Goal: Task Accomplishment & Management: Manage account settings

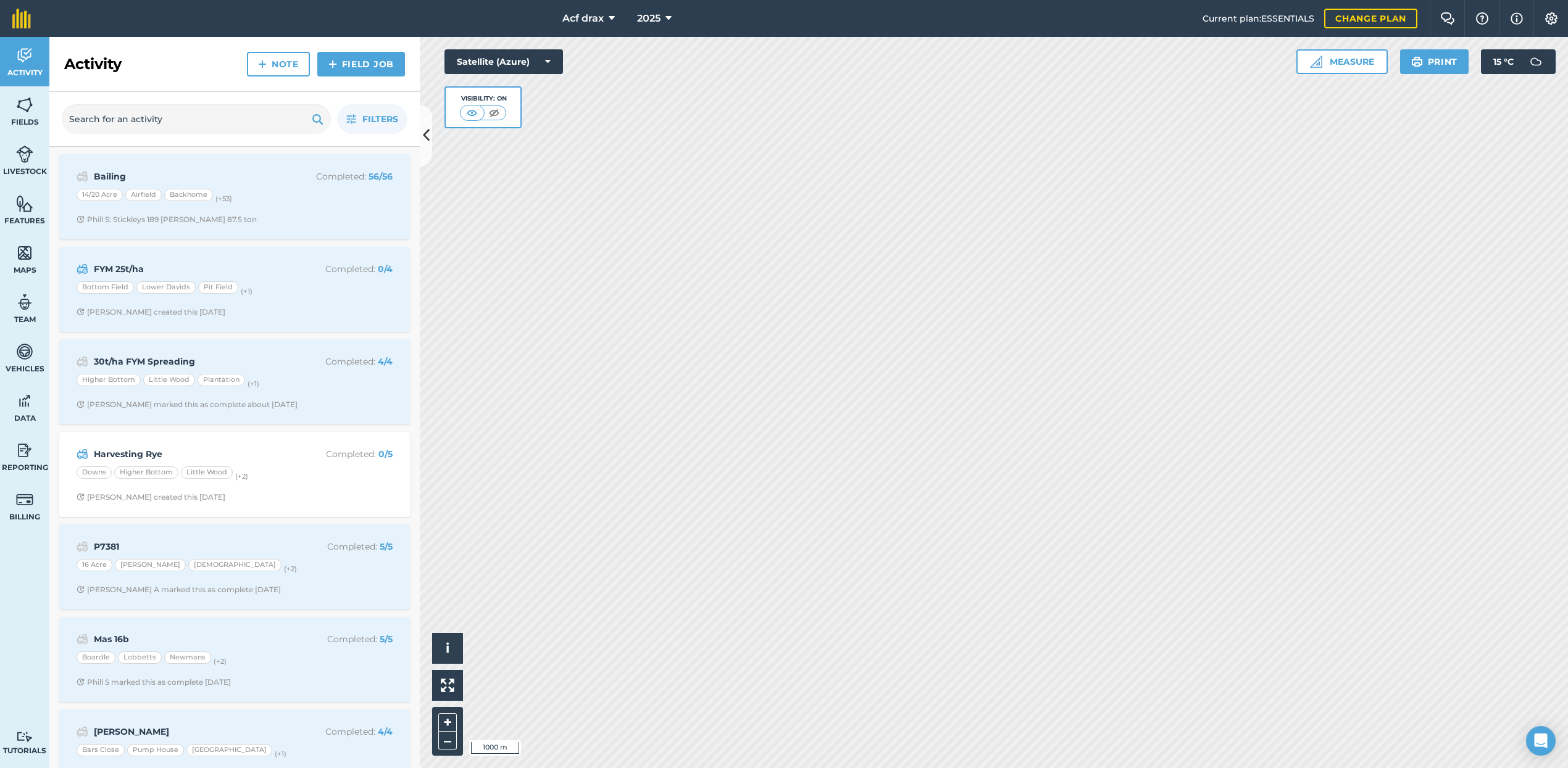
click at [609, 16] on icon at bounding box center [612, 18] width 6 height 15
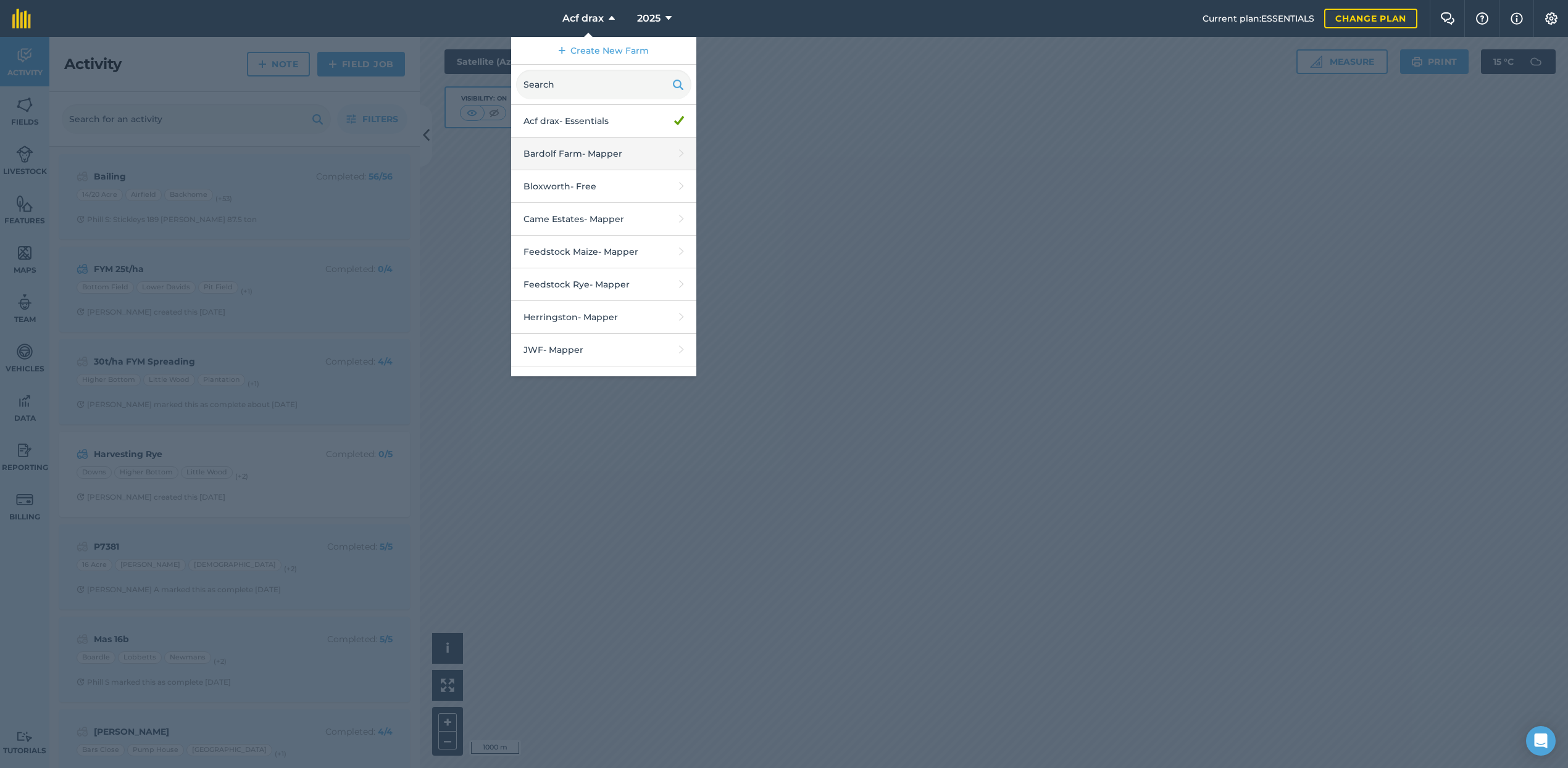
click at [580, 151] on link "Bardolf Farm - Mapper" at bounding box center [603, 154] width 185 height 33
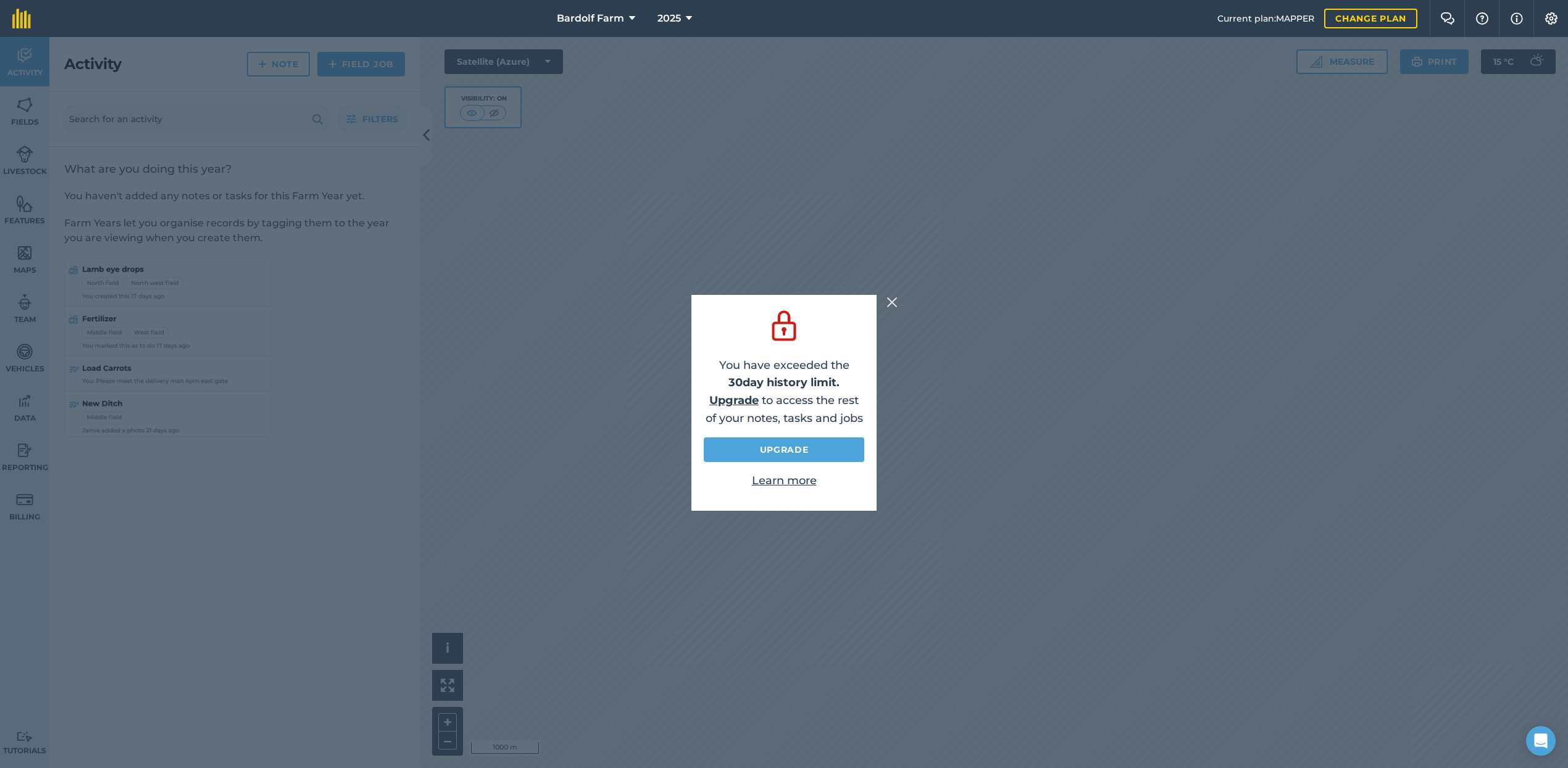
click at [894, 297] on img at bounding box center [892, 302] width 11 height 15
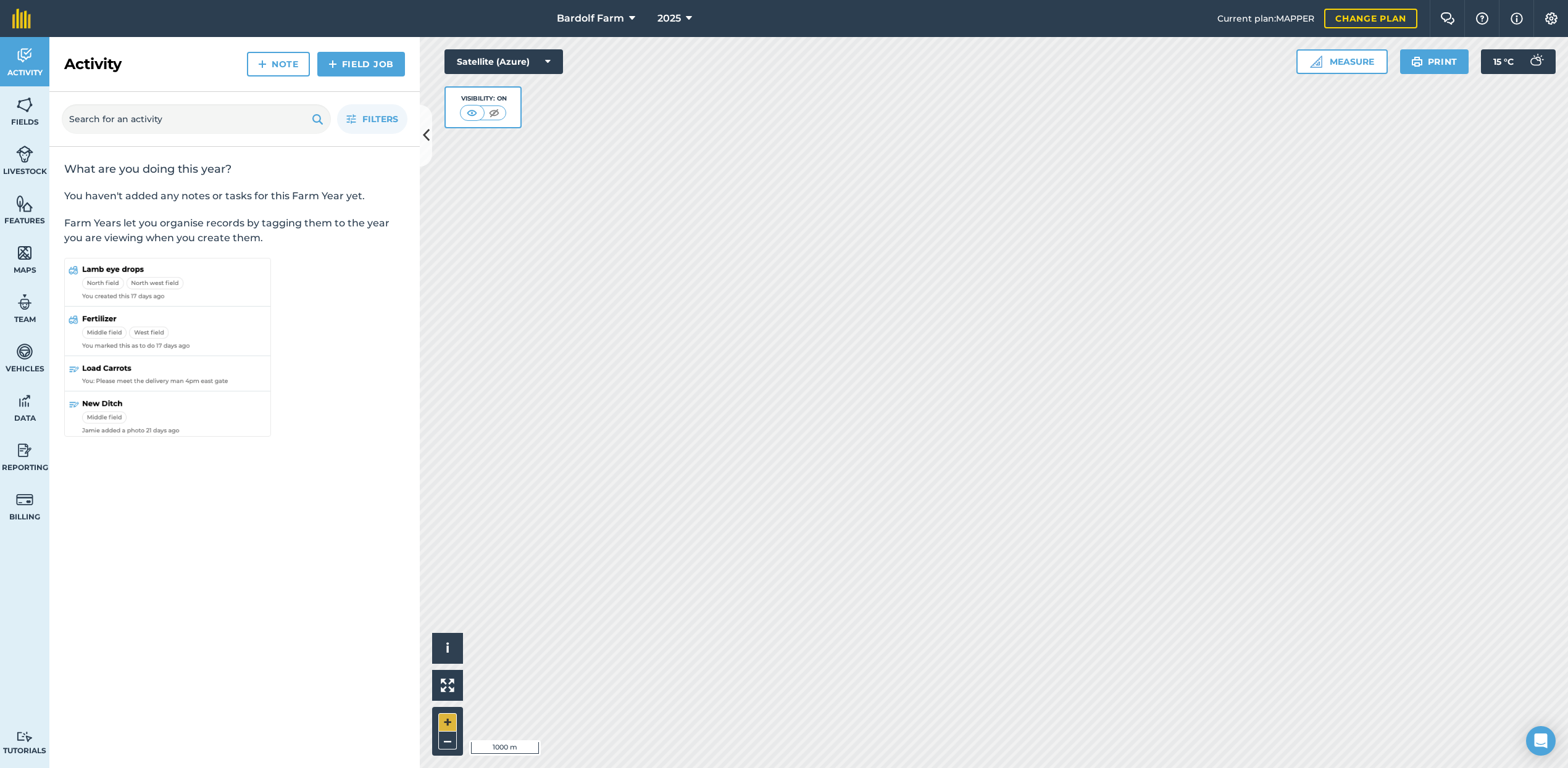
click at [450, 717] on button "+" at bounding box center [448, 723] width 18 height 18
click at [442, 745] on button "–" at bounding box center [448, 740] width 18 height 17
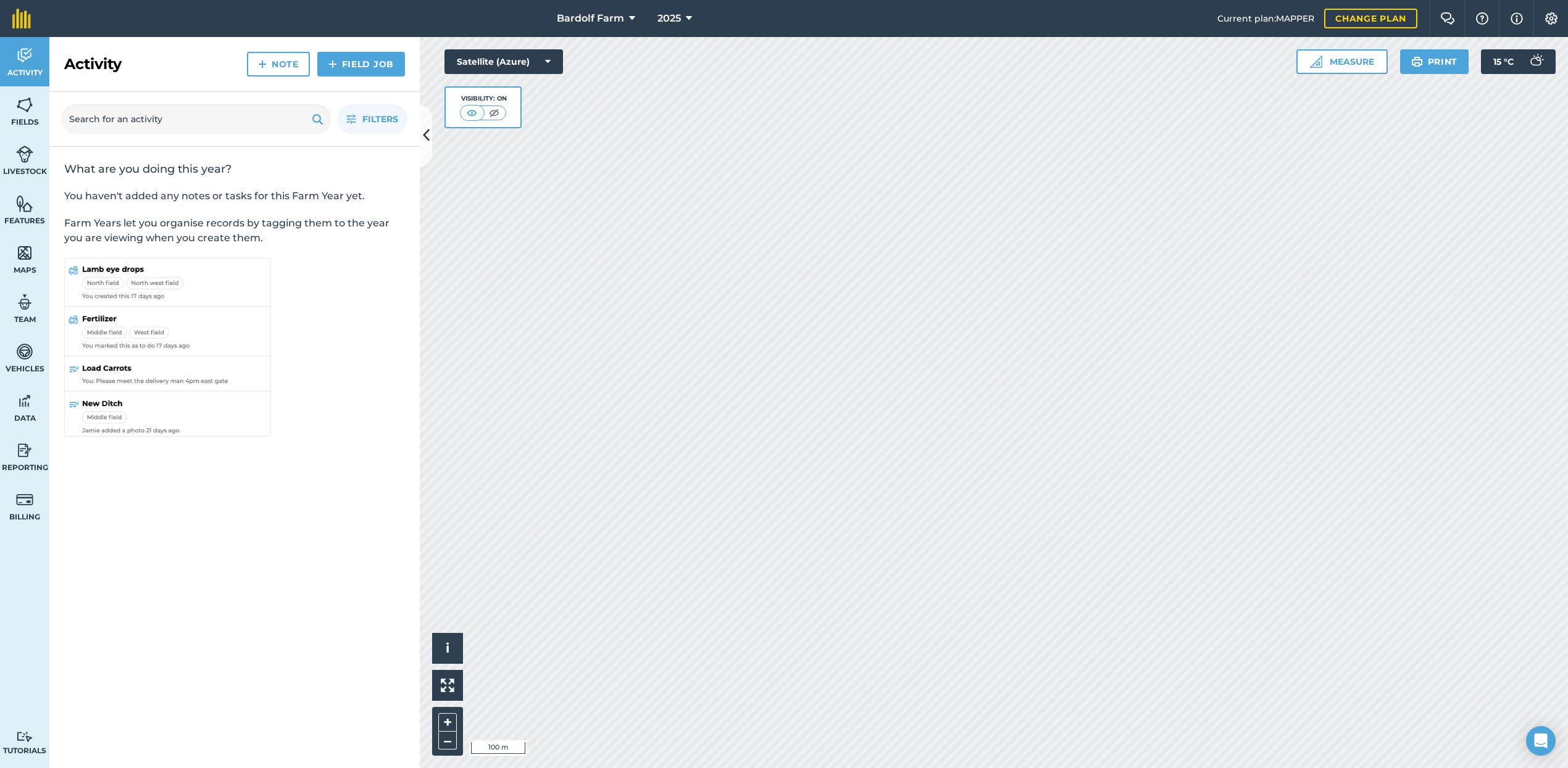
click at [25, 117] on span "Fields" at bounding box center [25, 122] width 50 height 10
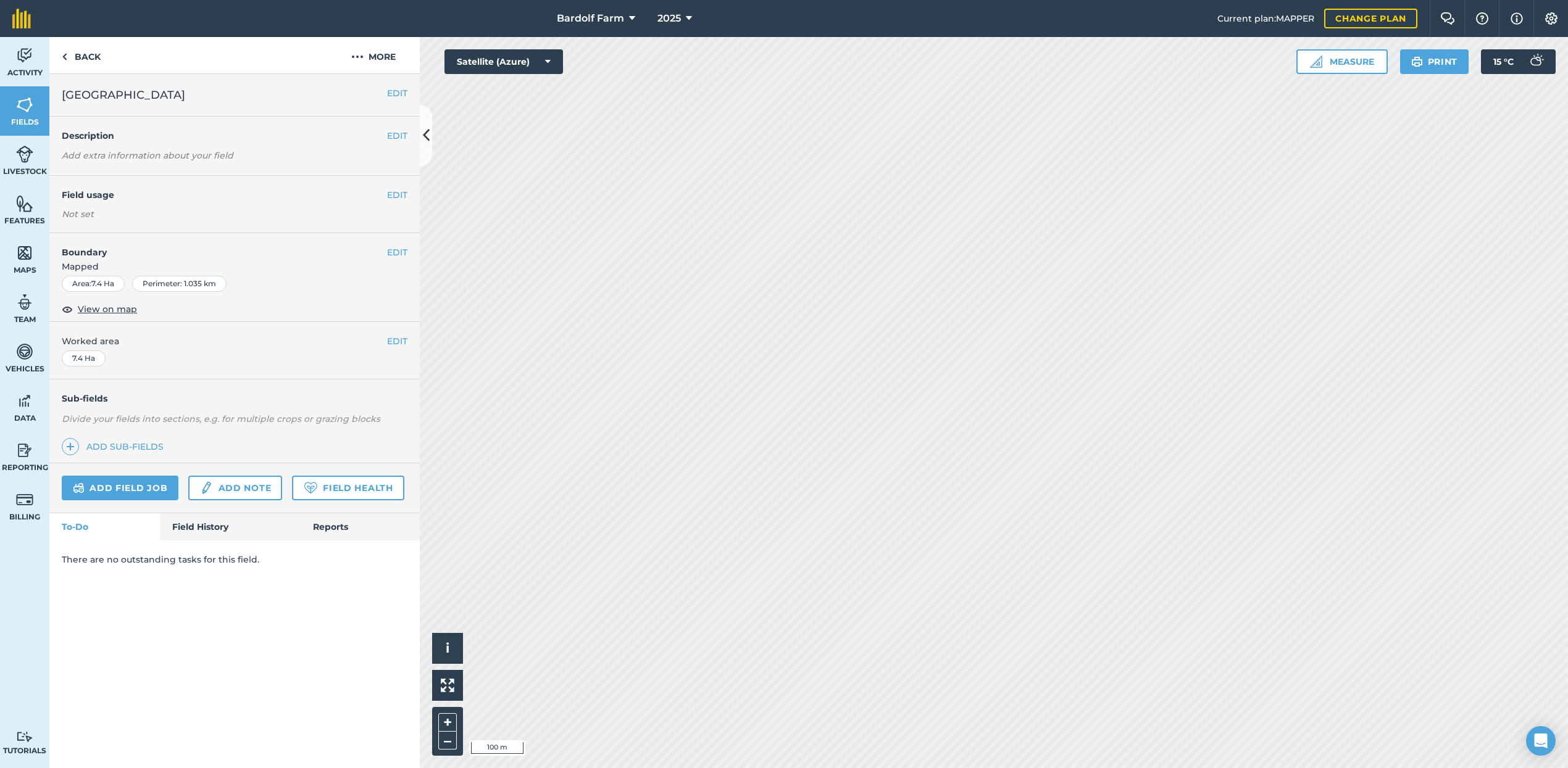
click at [398, 194] on button "EDIT" at bounding box center [397, 194] width 20 height 14
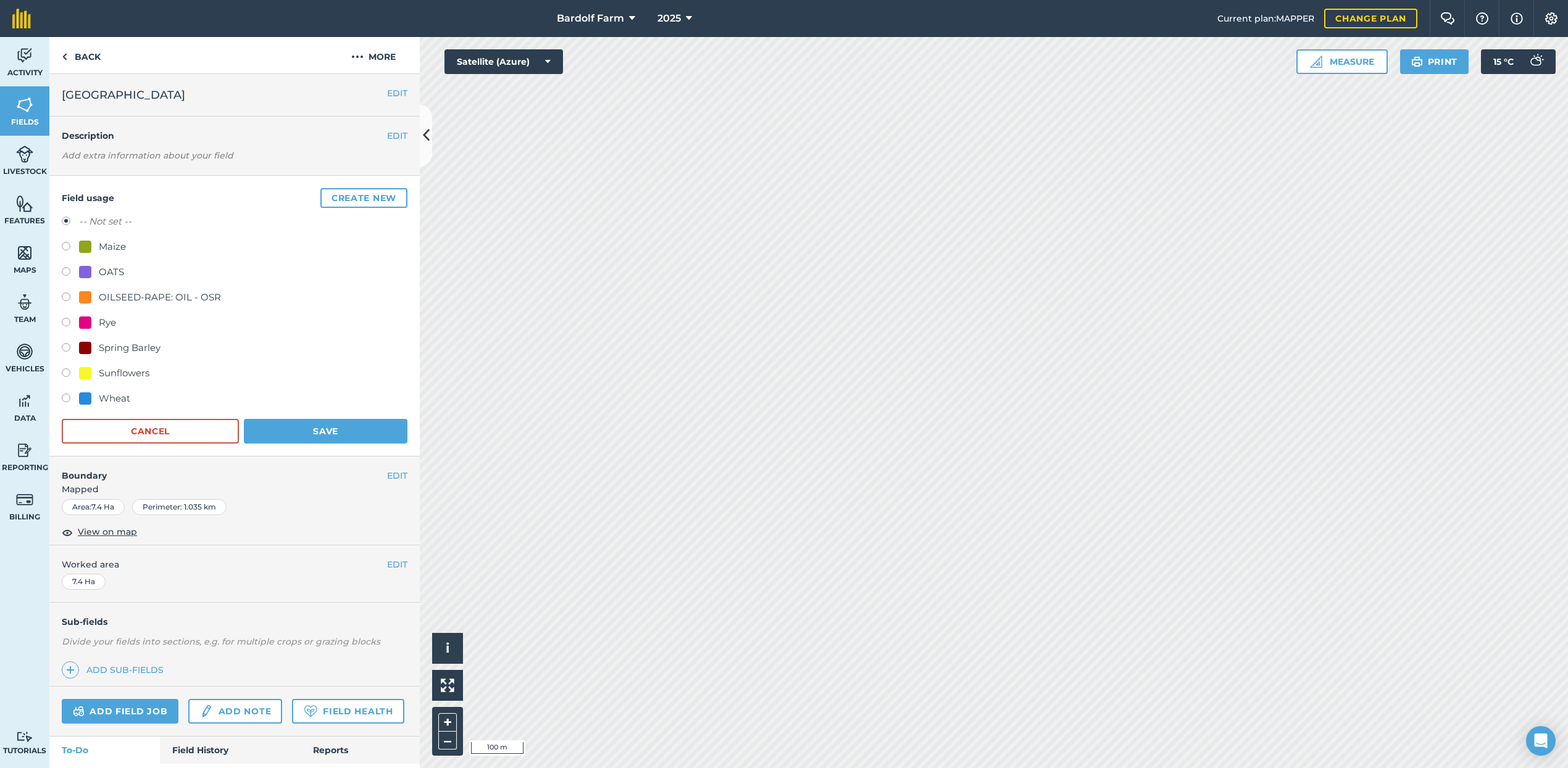
click at [66, 247] on label at bounding box center [70, 248] width 18 height 12
radio input "true"
radio input "false"
click at [315, 432] on button "Save" at bounding box center [326, 431] width 164 height 25
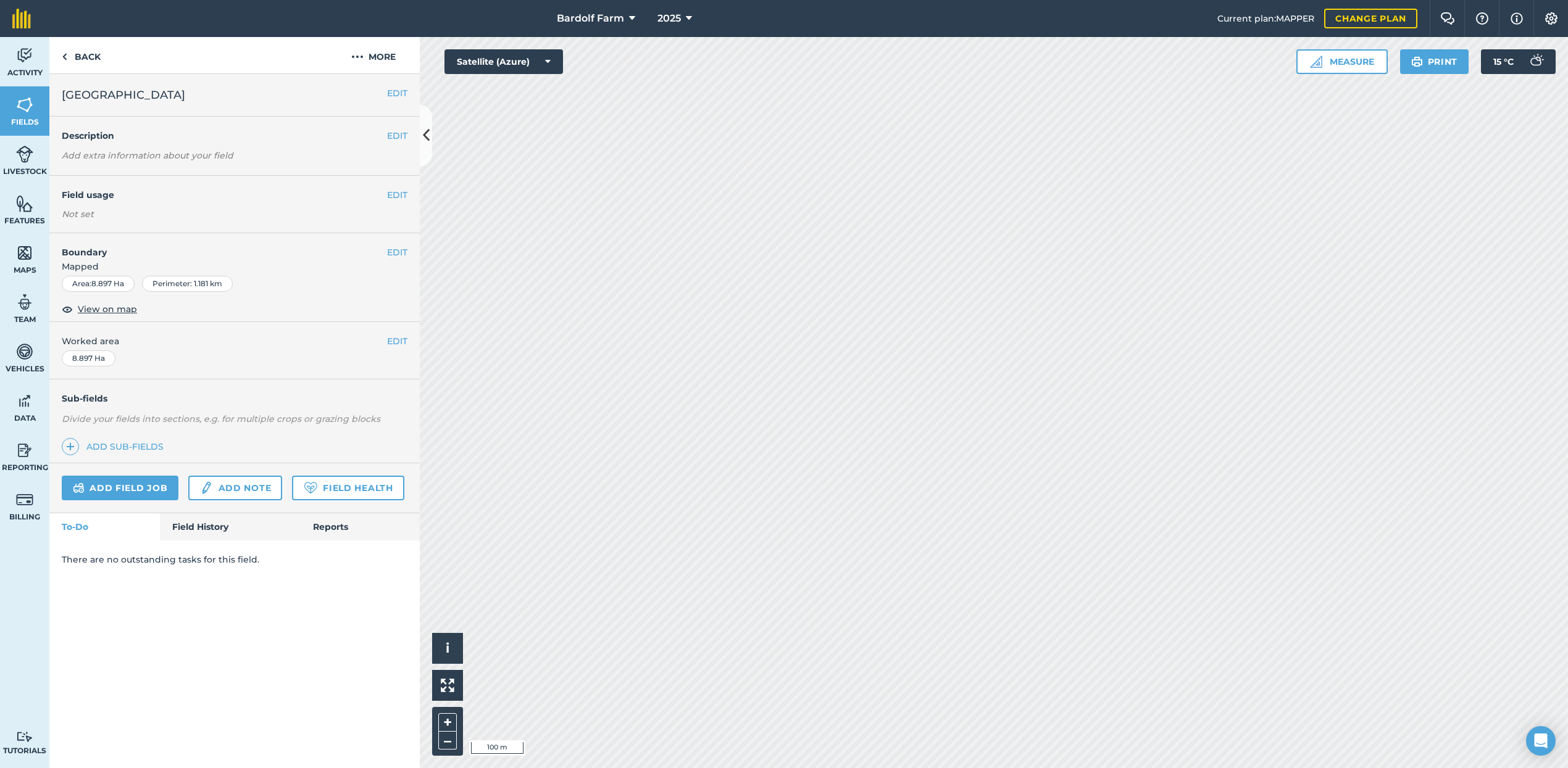
click at [395, 192] on button "EDIT" at bounding box center [397, 194] width 20 height 14
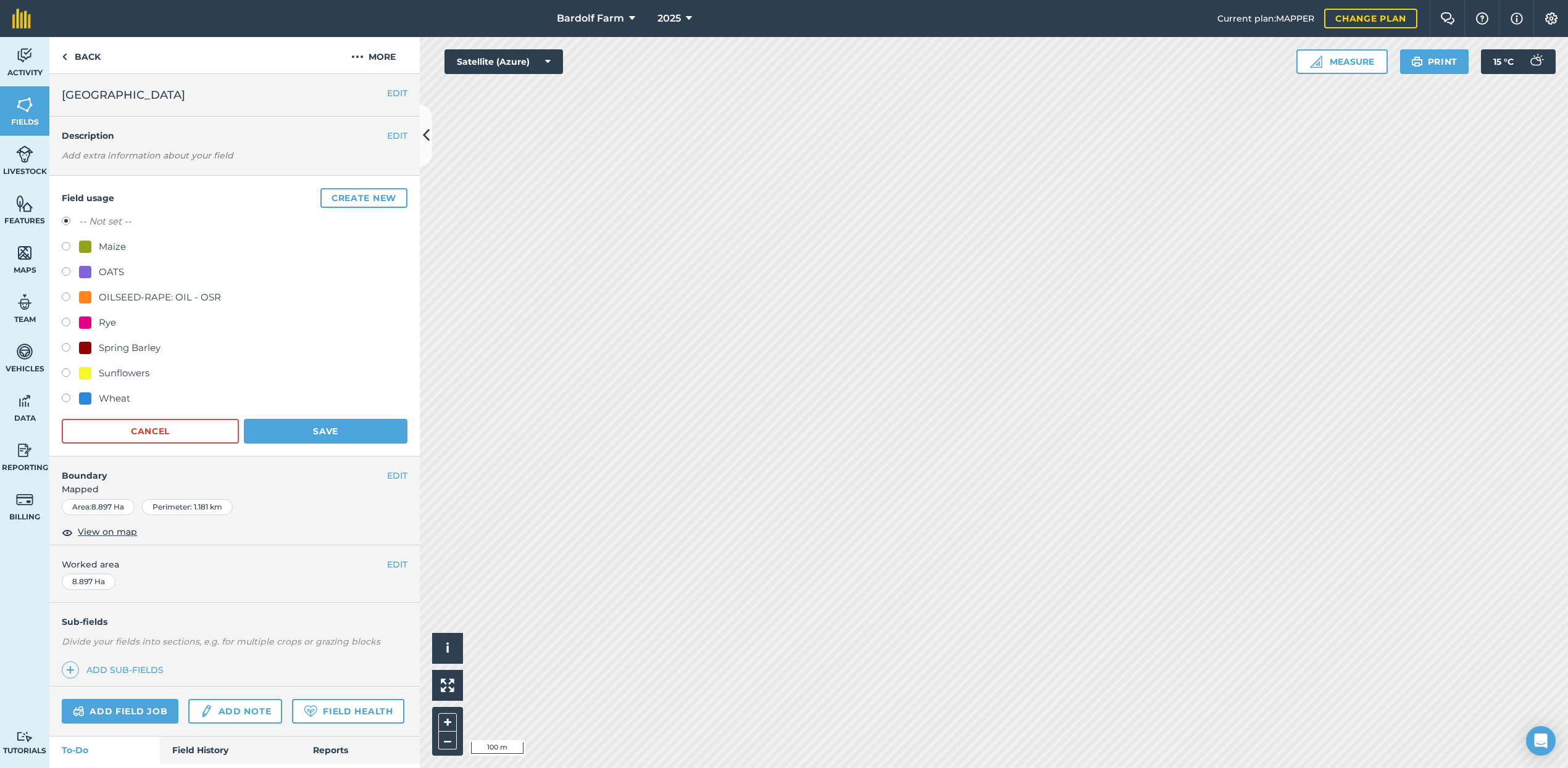
click at [66, 247] on label at bounding box center [70, 248] width 18 height 12
radio input "true"
radio input "false"
click at [315, 432] on button "Save" at bounding box center [326, 431] width 164 height 25
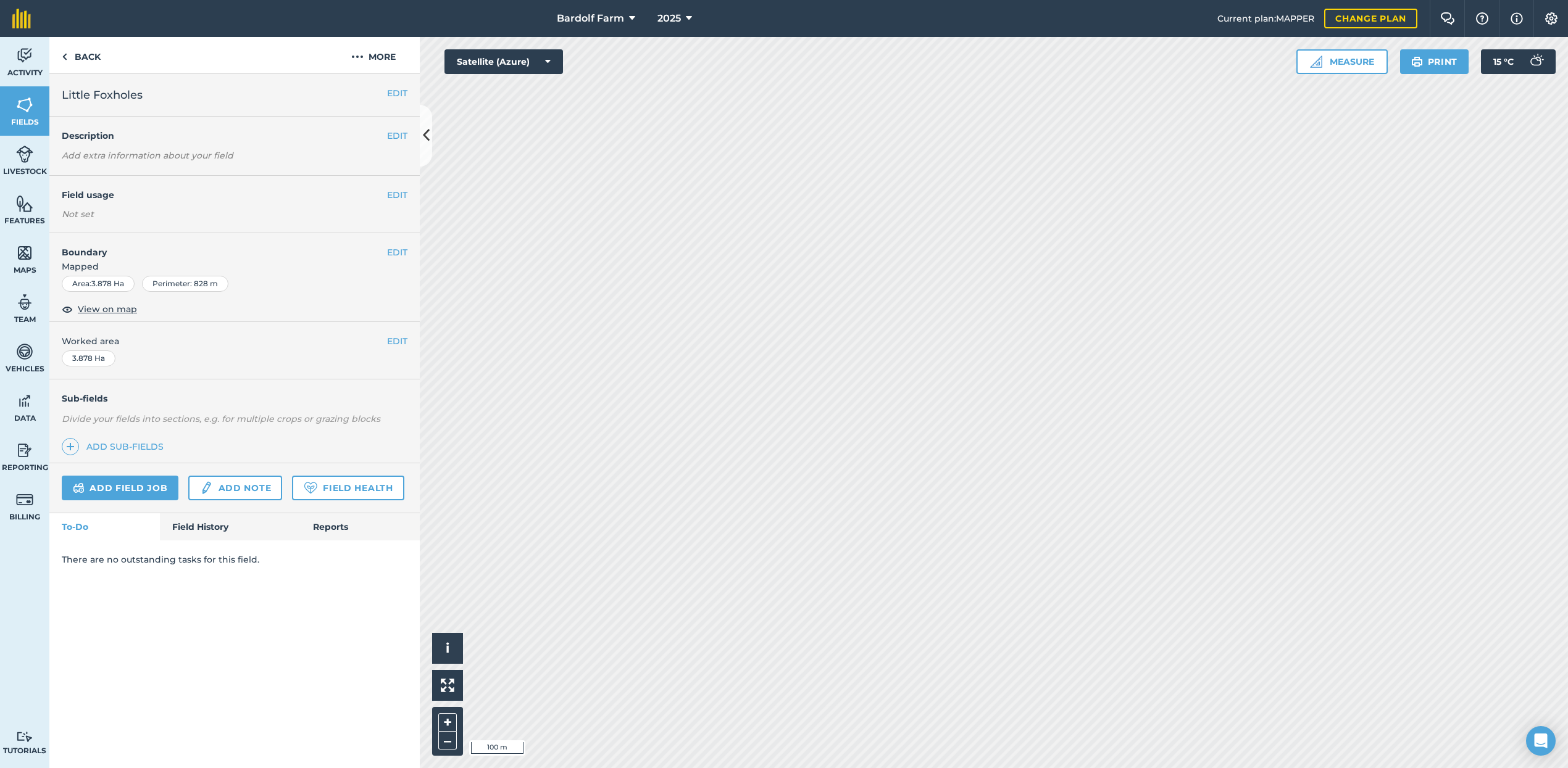
click at [401, 195] on button "EDIT" at bounding box center [397, 194] width 20 height 14
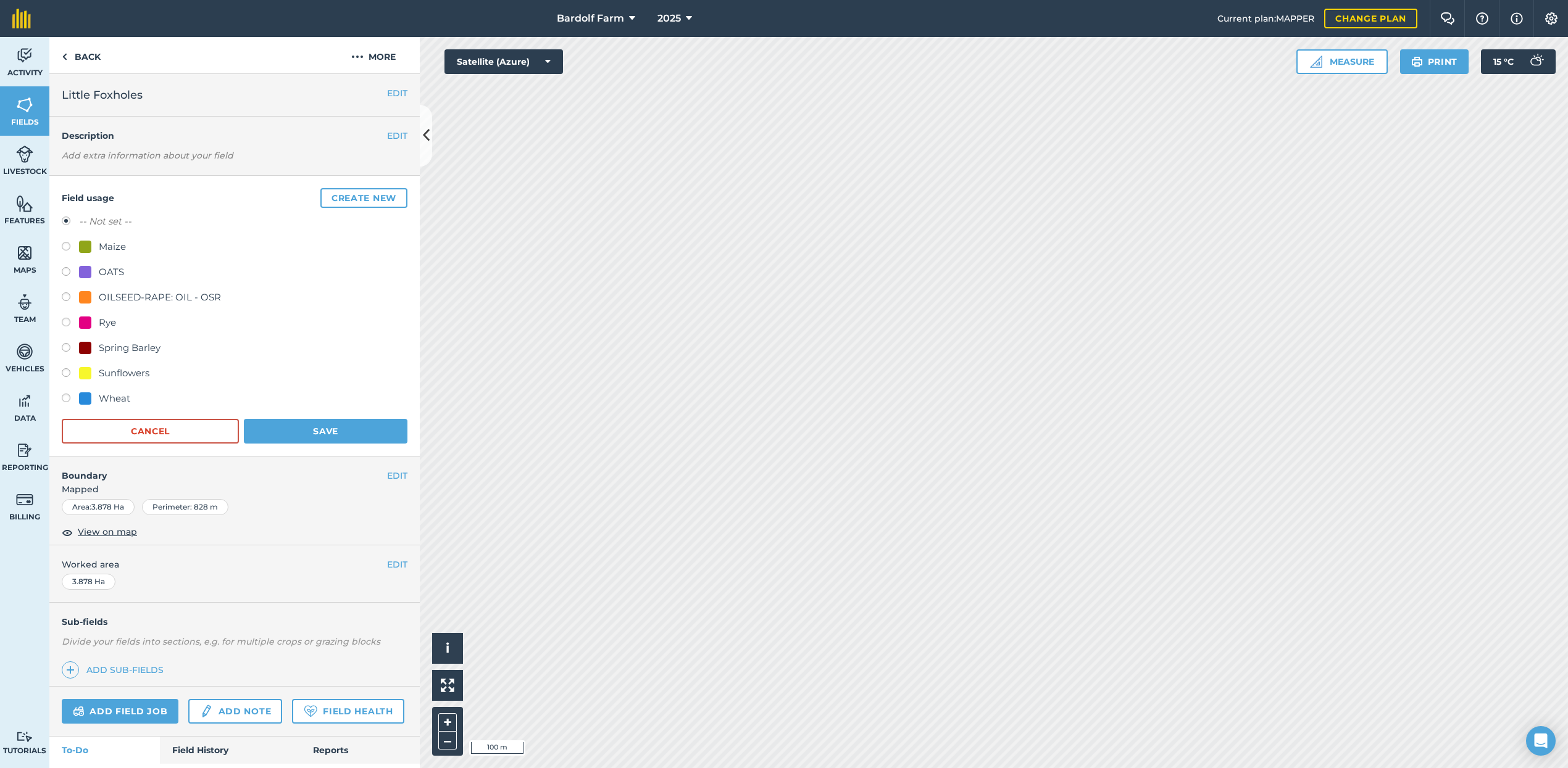
drag, startPoint x: 64, startPoint y: 248, endPoint x: 75, endPoint y: 253, distance: 12.1
click at [65, 248] on label at bounding box center [70, 248] width 18 height 12
radio input "true"
radio input "false"
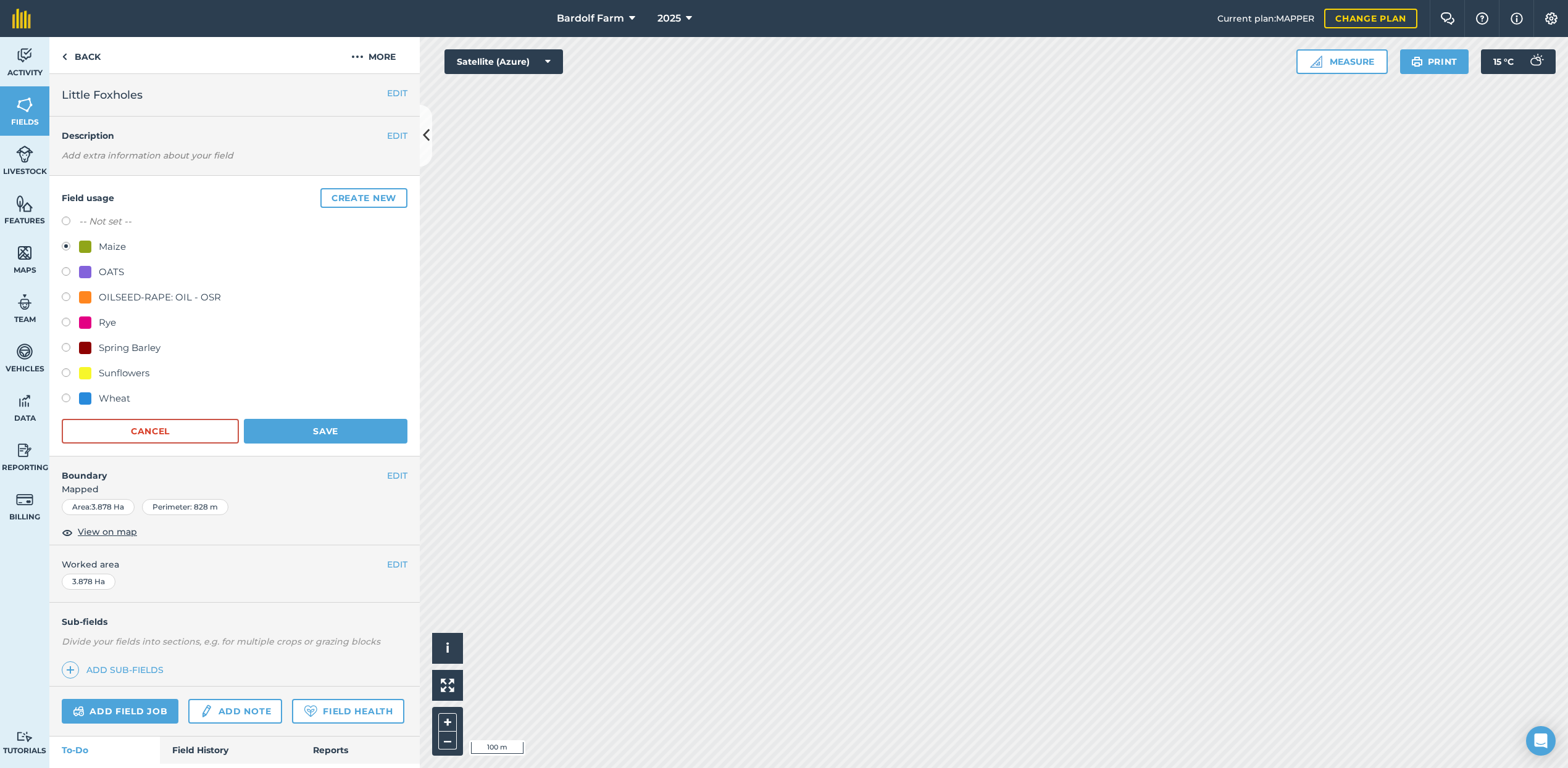
click at [317, 427] on button "Save" at bounding box center [326, 431] width 164 height 25
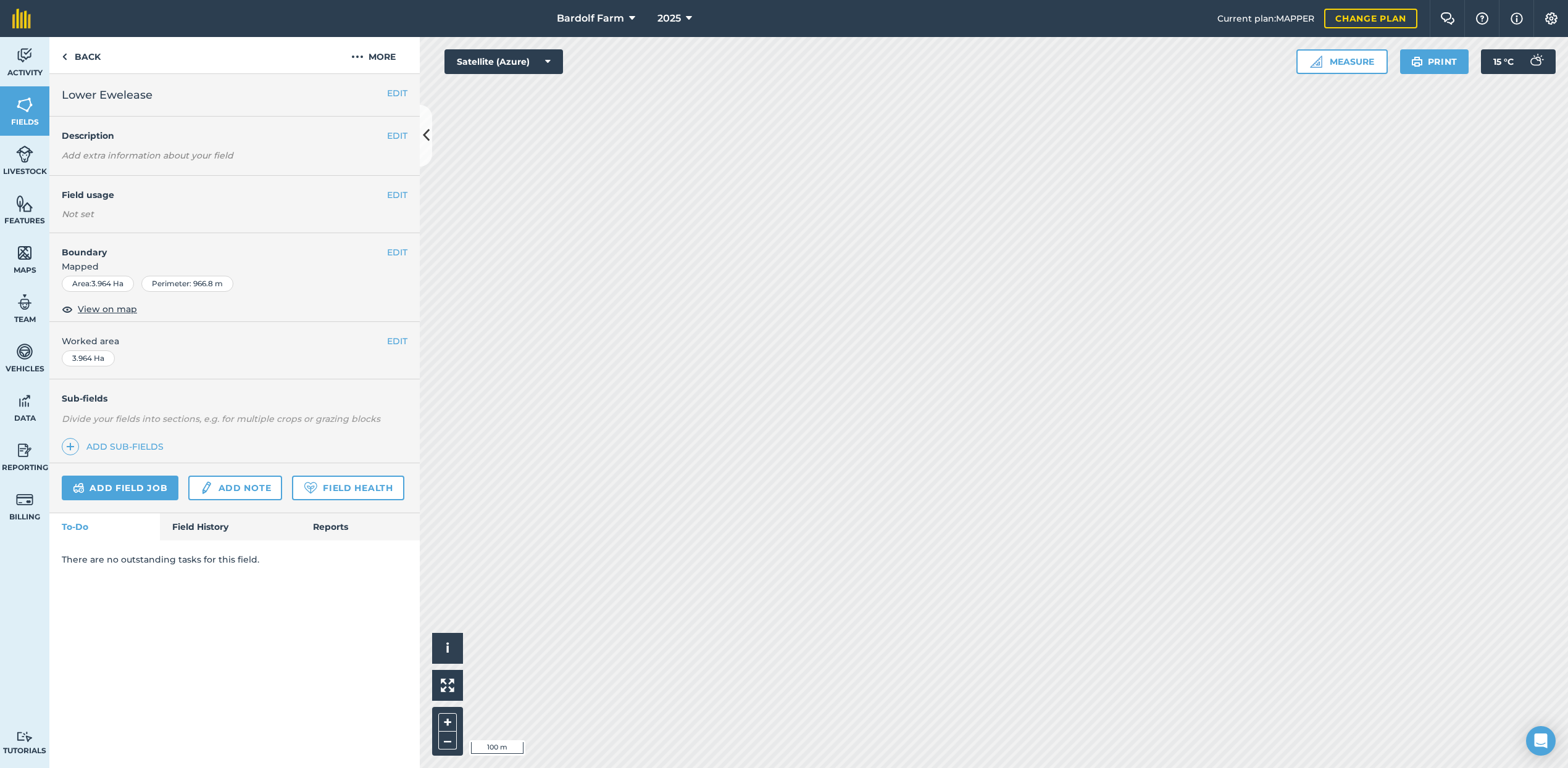
click at [396, 194] on button "EDIT" at bounding box center [397, 194] width 20 height 14
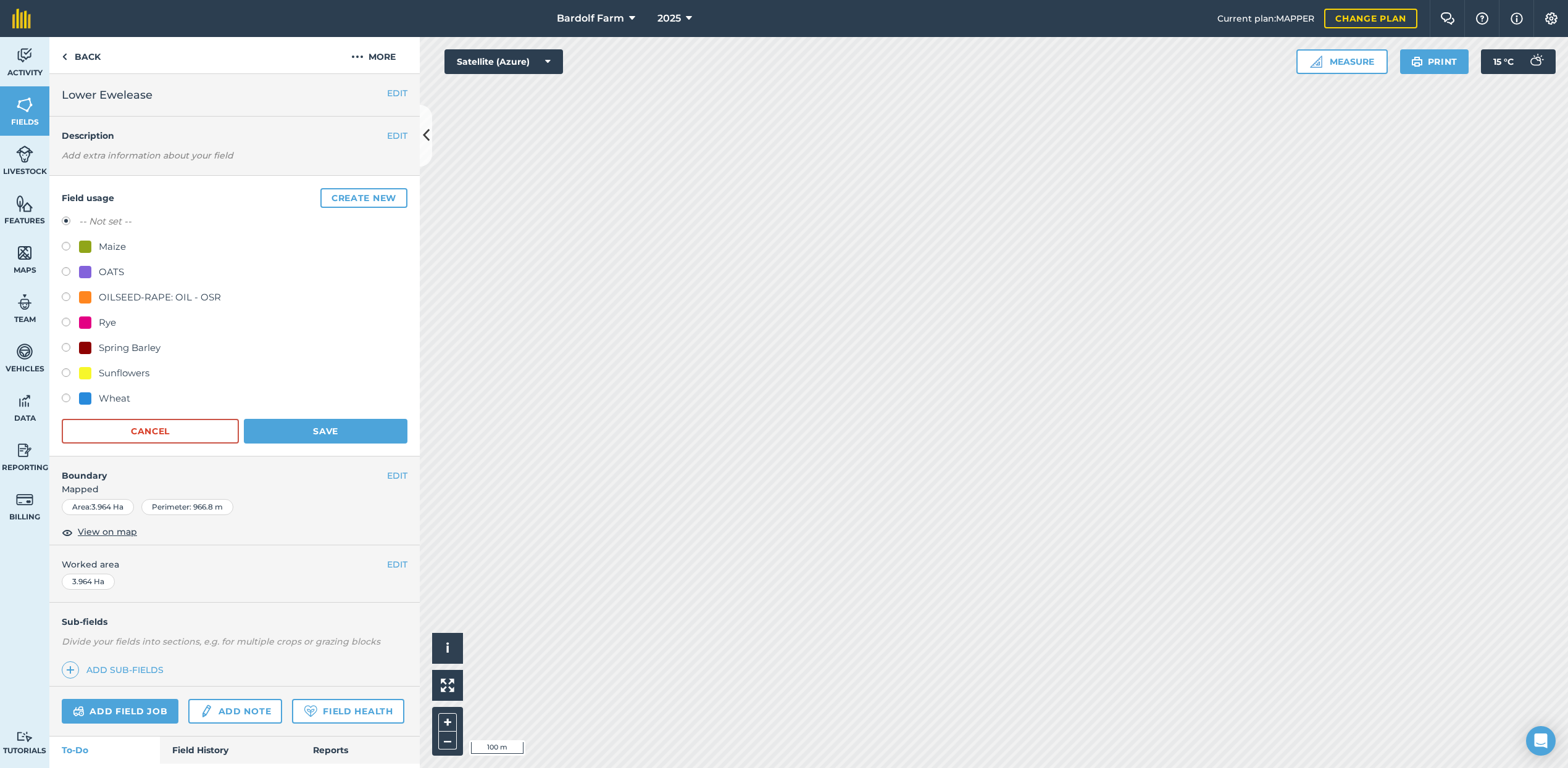
drag, startPoint x: 65, startPoint y: 246, endPoint x: 76, endPoint y: 250, distance: 11.7
click at [65, 246] on label at bounding box center [70, 248] width 18 height 12
radio input "true"
radio input "false"
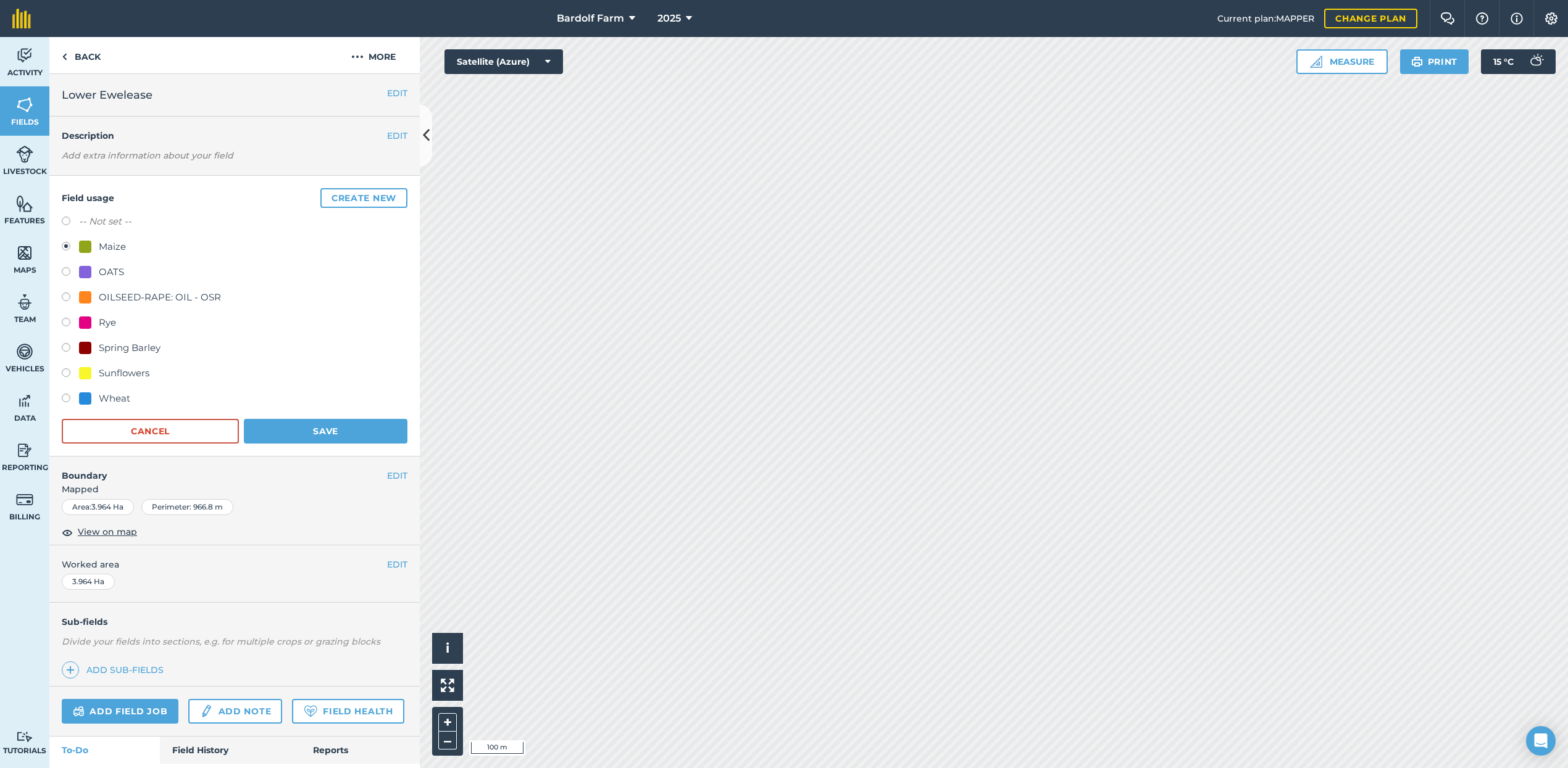
click at [322, 424] on button "Save" at bounding box center [326, 431] width 164 height 25
